Goal: Task Accomplishment & Management: Manage account settings

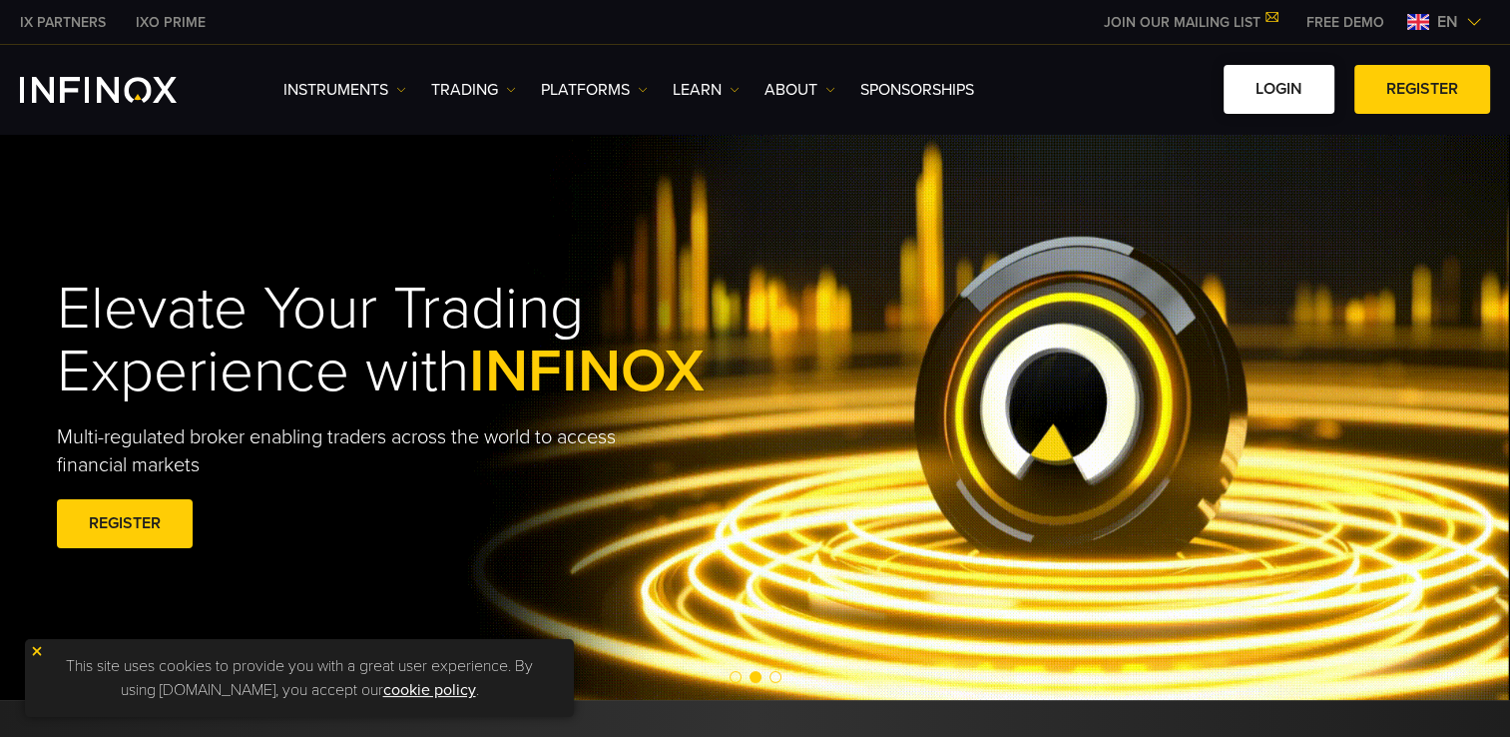
click at [1317, 90] on link "LOGIN" at bounding box center [1279, 89] width 111 height 49
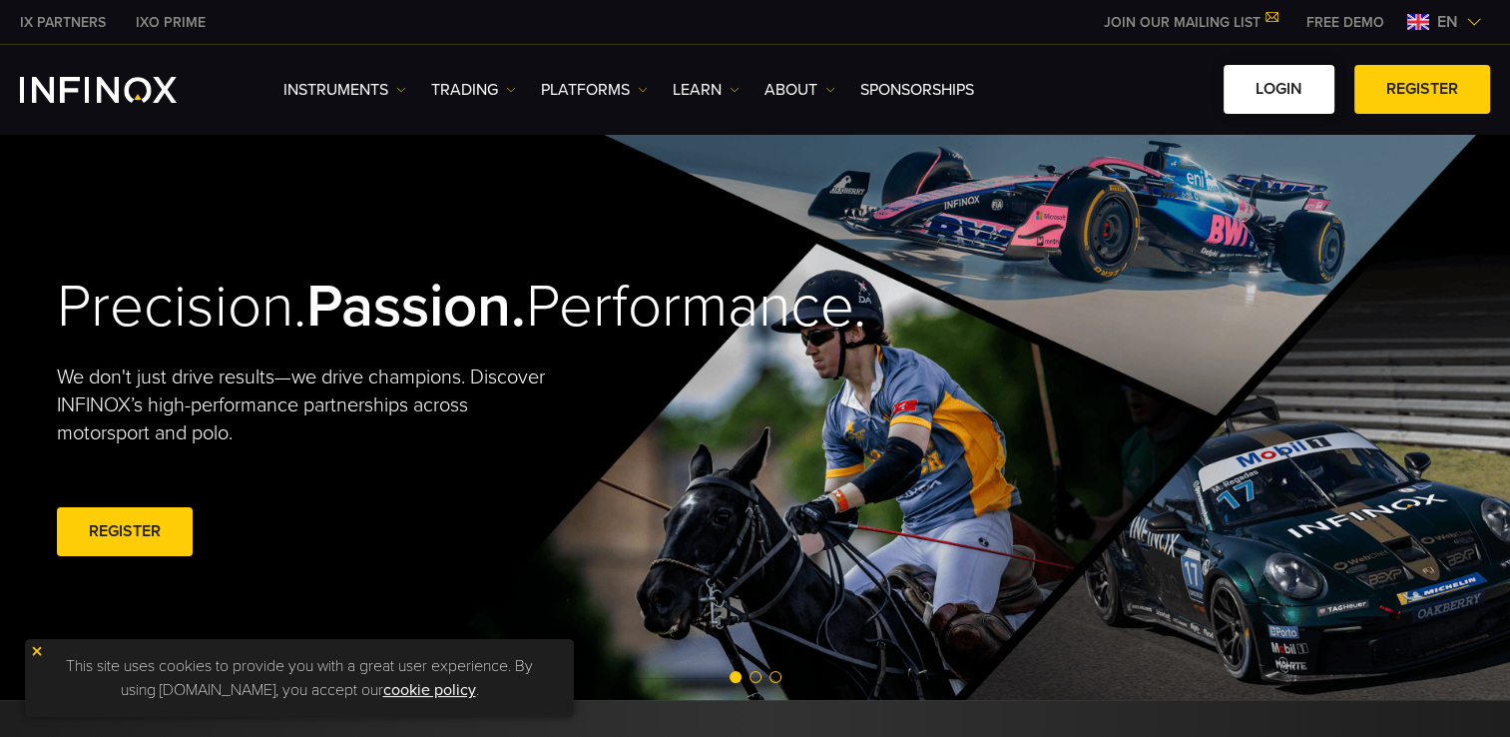
click at [1279, 95] on link "LOGIN" at bounding box center [1279, 89] width 111 height 49
